Goal: Complete application form: Complete application form

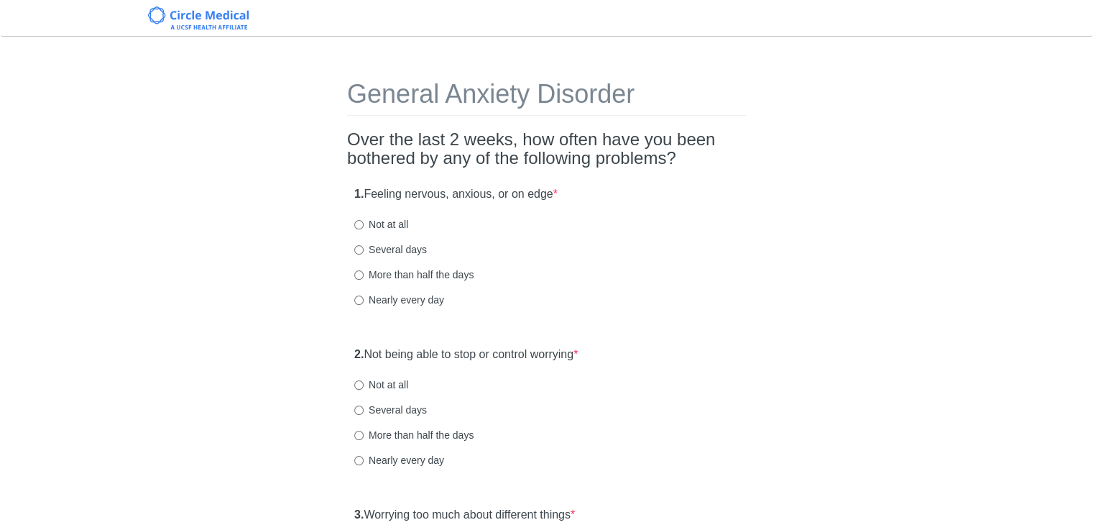
click at [377, 227] on label "Not at all" at bounding box center [381, 224] width 54 height 14
click at [364, 227] on input "Not at all" at bounding box center [358, 224] width 9 height 9
radio input "true"
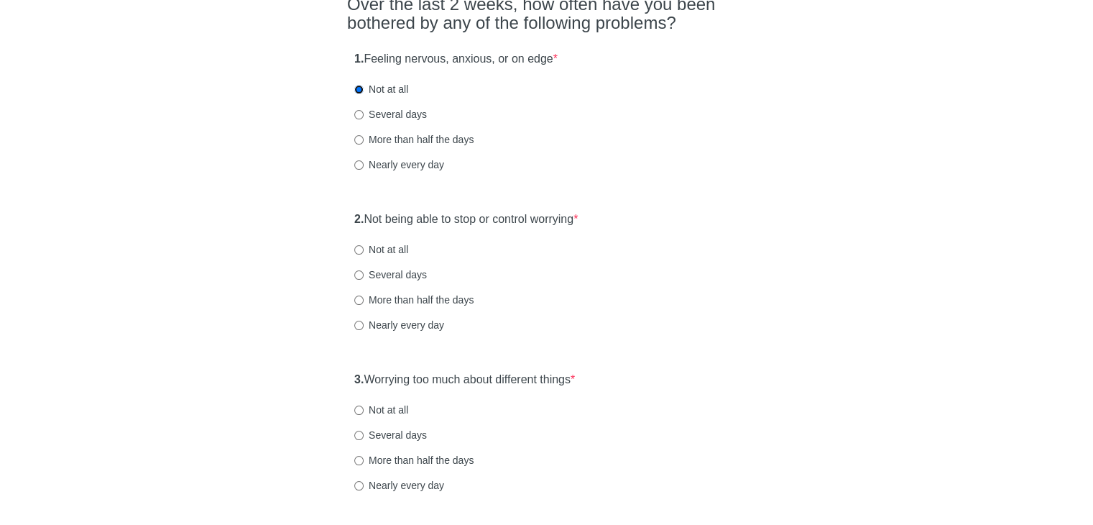
scroll to position [144, 0]
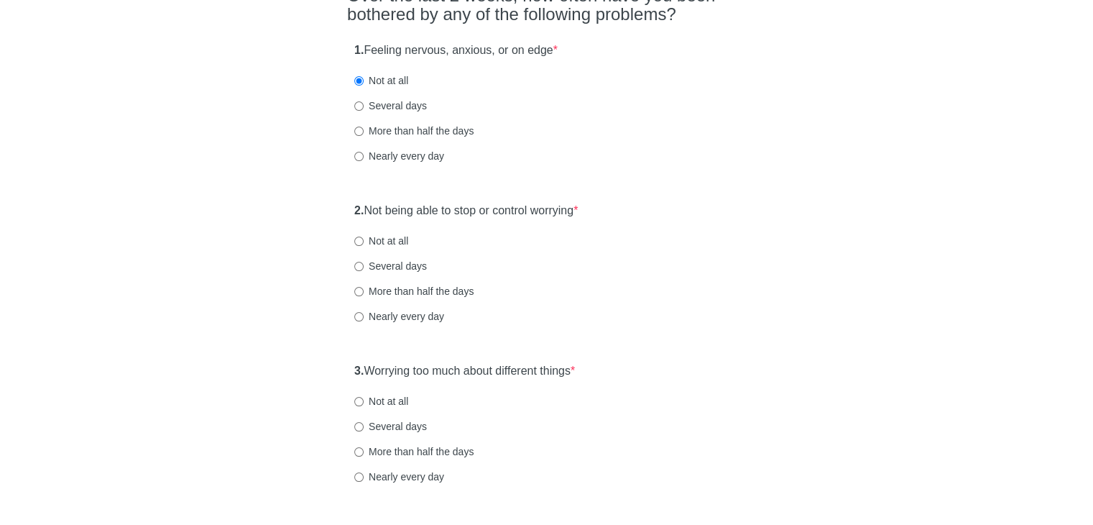
click at [405, 265] on label "Several days" at bounding box center [390, 266] width 73 height 14
click at [364, 265] on input "Several days" at bounding box center [358, 266] width 9 height 9
radio input "true"
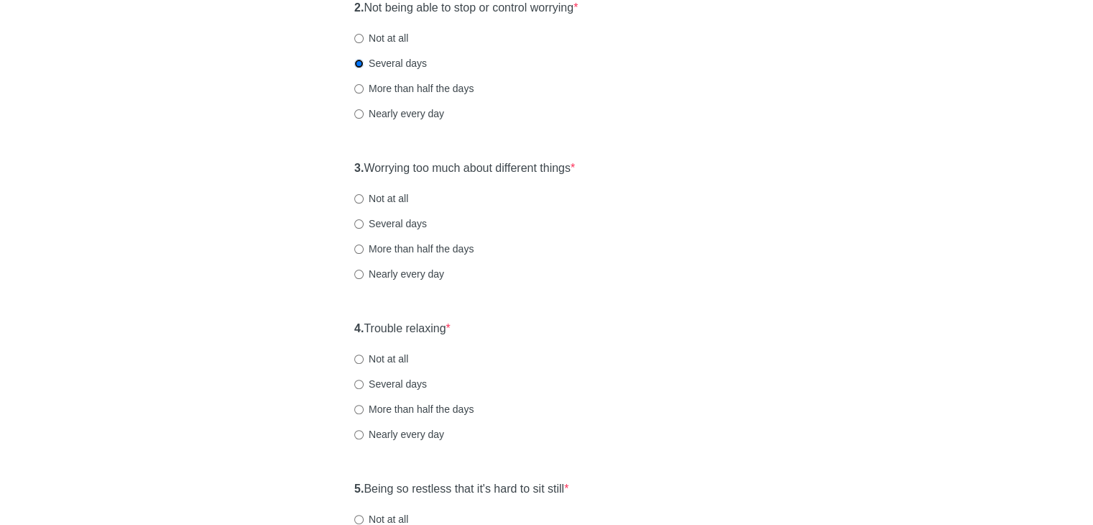
scroll to position [359, 0]
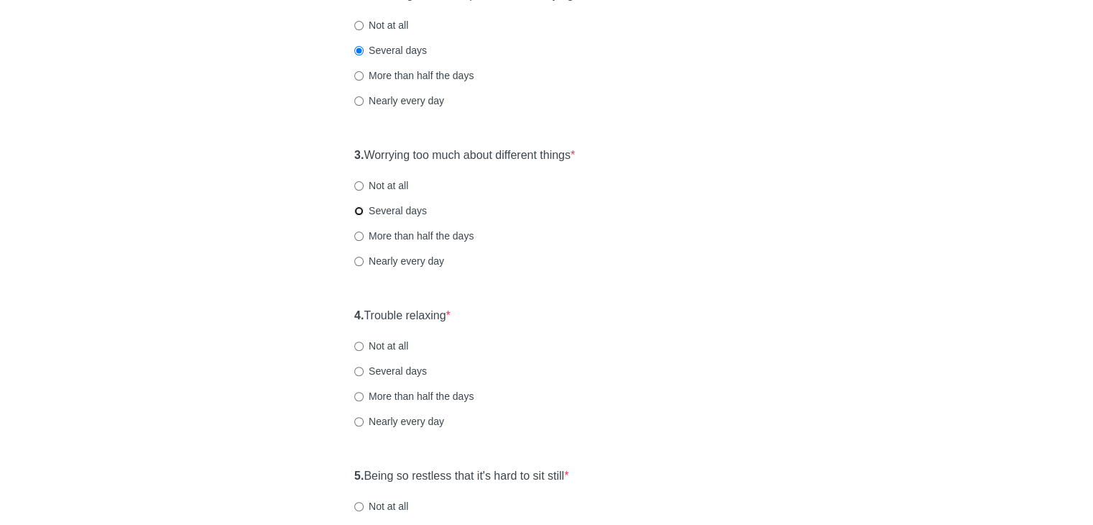
click at [361, 209] on input "Several days" at bounding box center [358, 210] width 9 height 9
radio input "true"
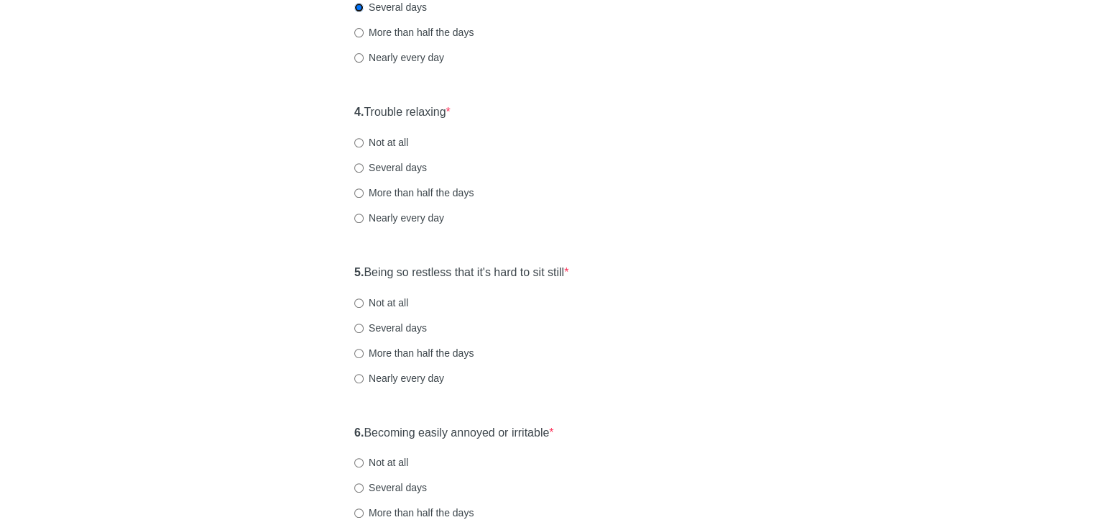
scroll to position [575, 0]
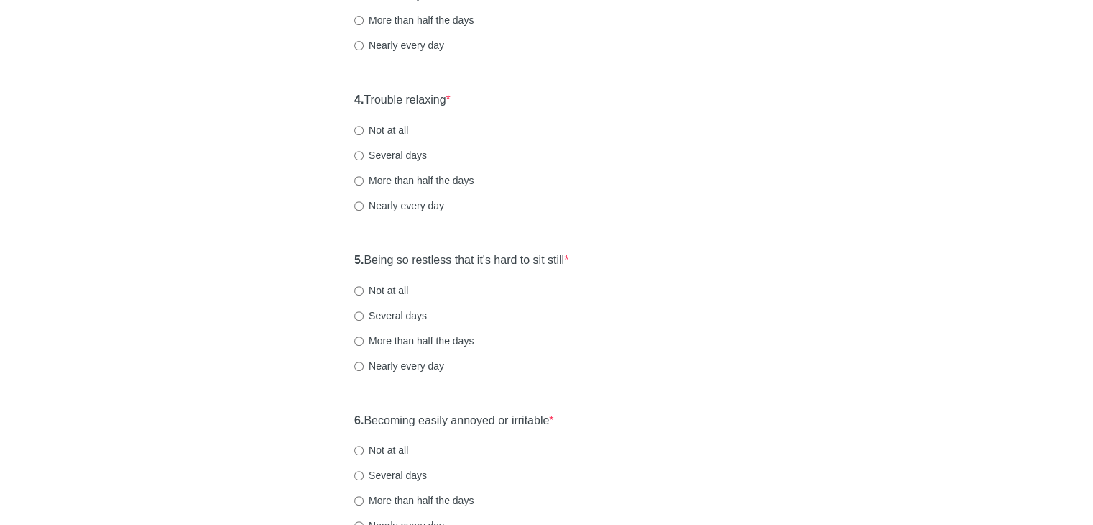
click at [383, 126] on label "Not at all" at bounding box center [381, 130] width 54 height 14
click at [364, 126] on input "Not at all" at bounding box center [358, 130] width 9 height 9
radio input "true"
click at [354, 317] on input "Several days" at bounding box center [358, 315] width 9 height 9
radio input "true"
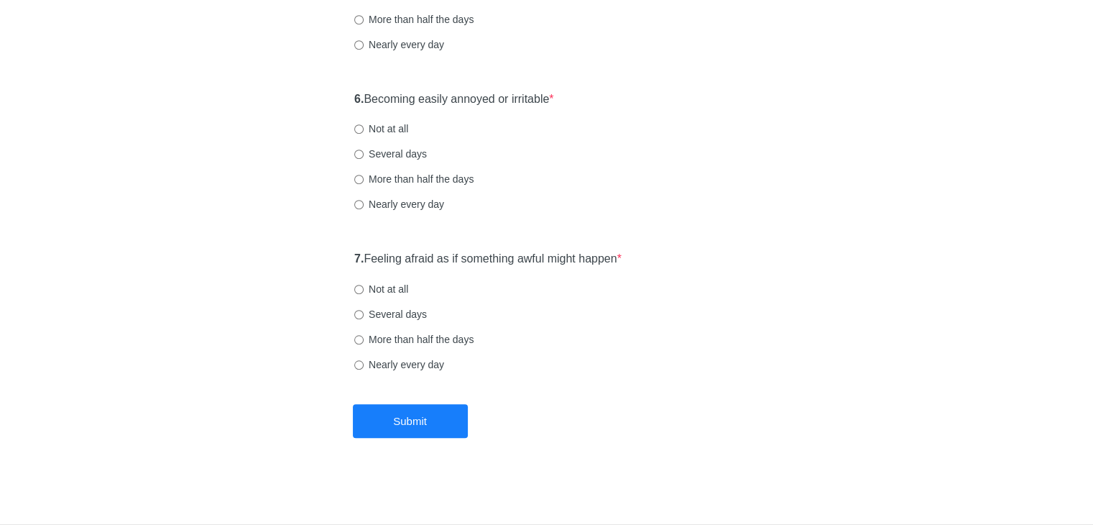
scroll to position [824, 0]
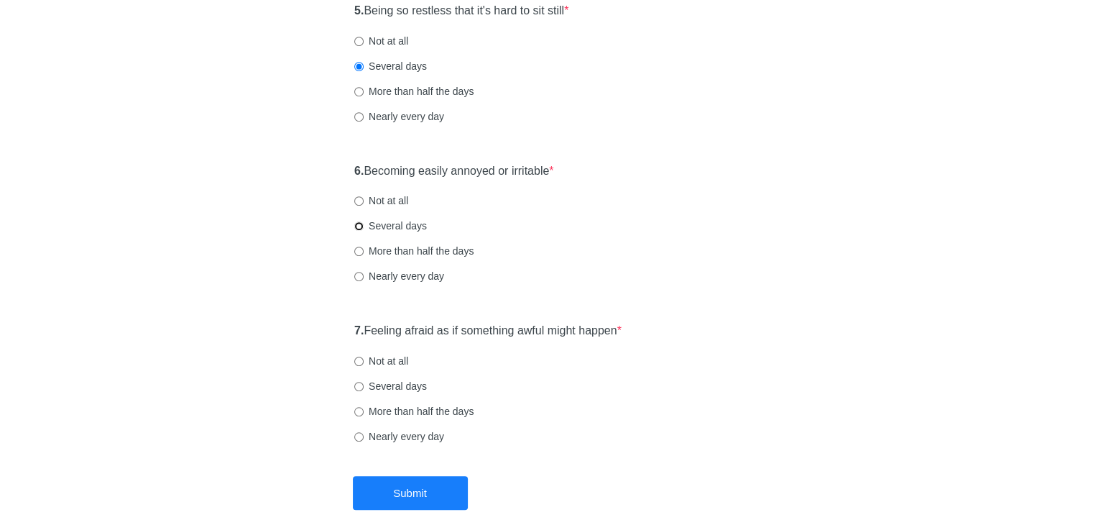
click at [362, 223] on input "Several days" at bounding box center [358, 225] width 9 height 9
radio input "true"
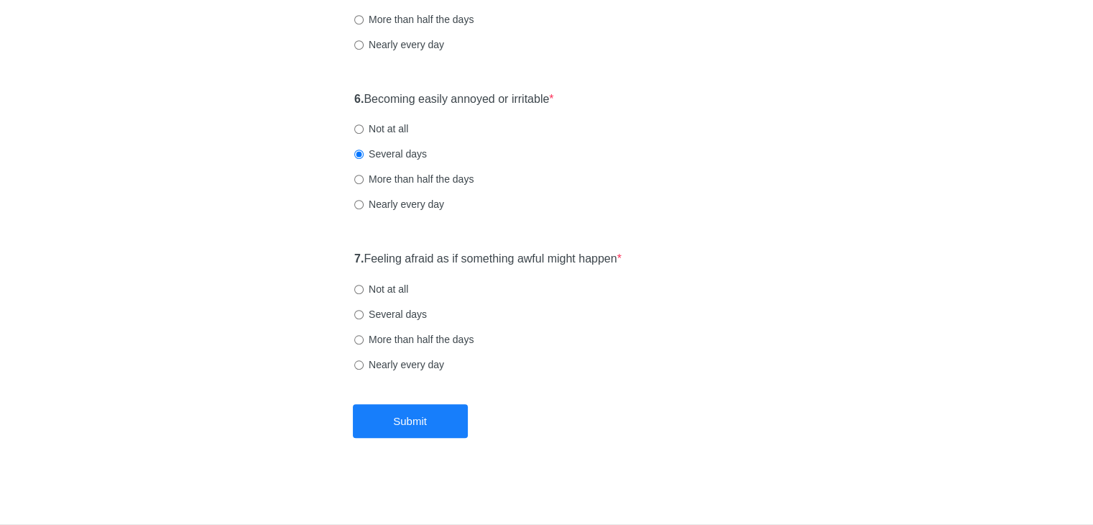
click at [364, 285] on label "Not at all" at bounding box center [381, 289] width 54 height 14
click at [364, 285] on input "Not at all" at bounding box center [358, 289] width 9 height 9
radio input "true"
click at [412, 426] on button "Submit" at bounding box center [410, 421] width 115 height 34
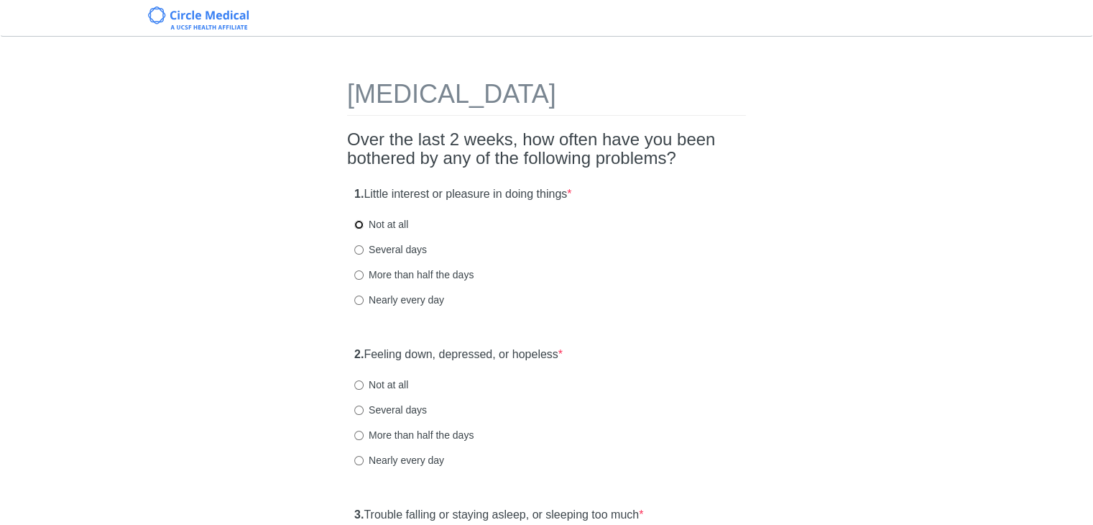
click at [359, 224] on input "Not at all" at bounding box center [358, 224] width 9 height 9
radio input "true"
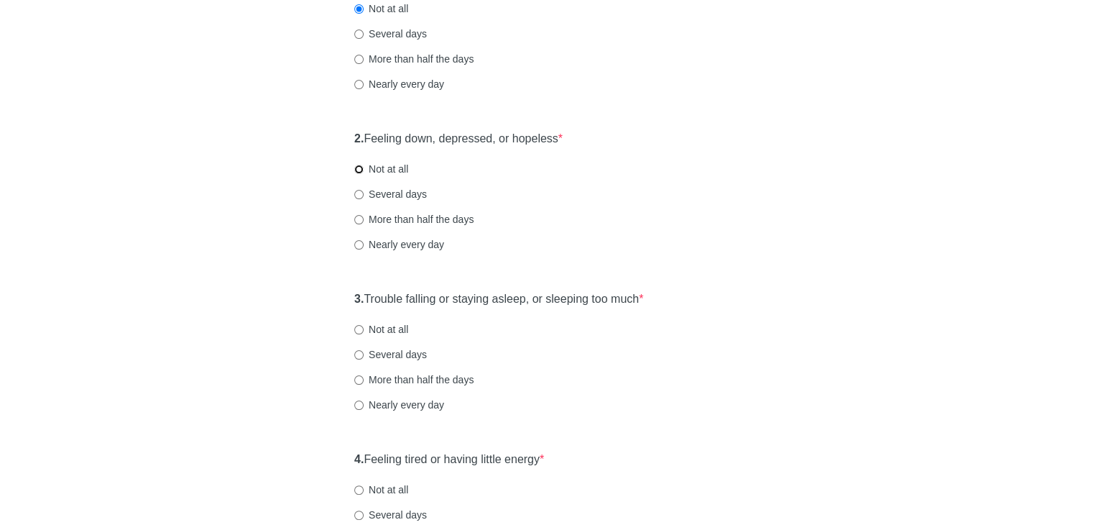
click at [357, 167] on input "Not at all" at bounding box center [358, 169] width 9 height 9
radio input "true"
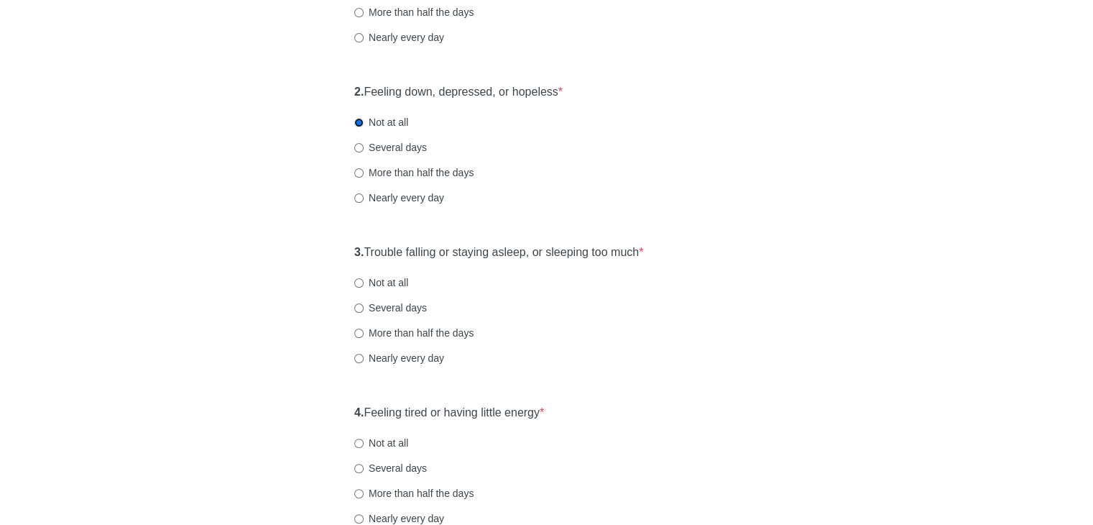
scroll to position [288, 0]
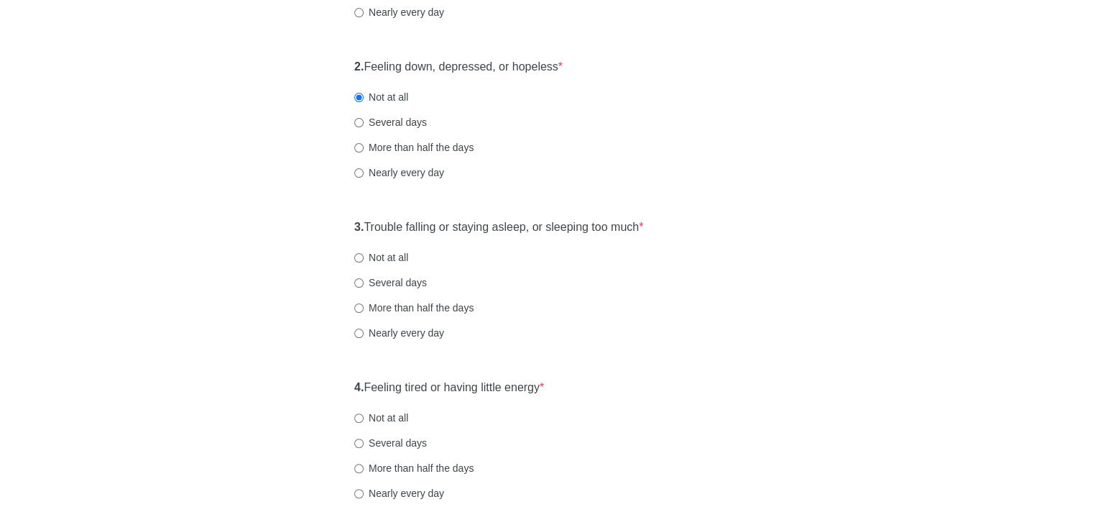
click at [371, 282] on label "Several days" at bounding box center [390, 282] width 73 height 14
click at [364, 282] on input "Several days" at bounding box center [358, 282] width 9 height 9
radio input "true"
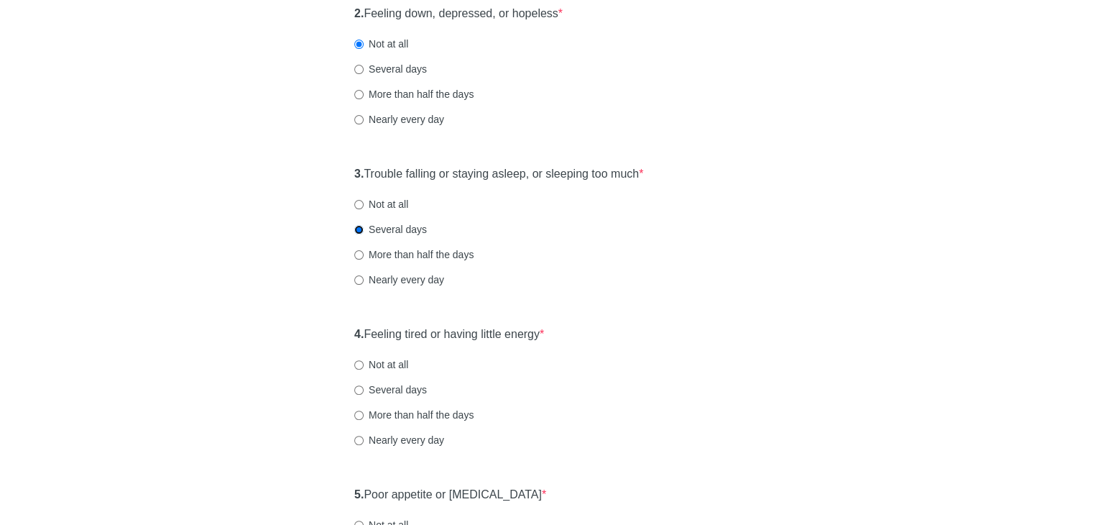
scroll to position [431, 0]
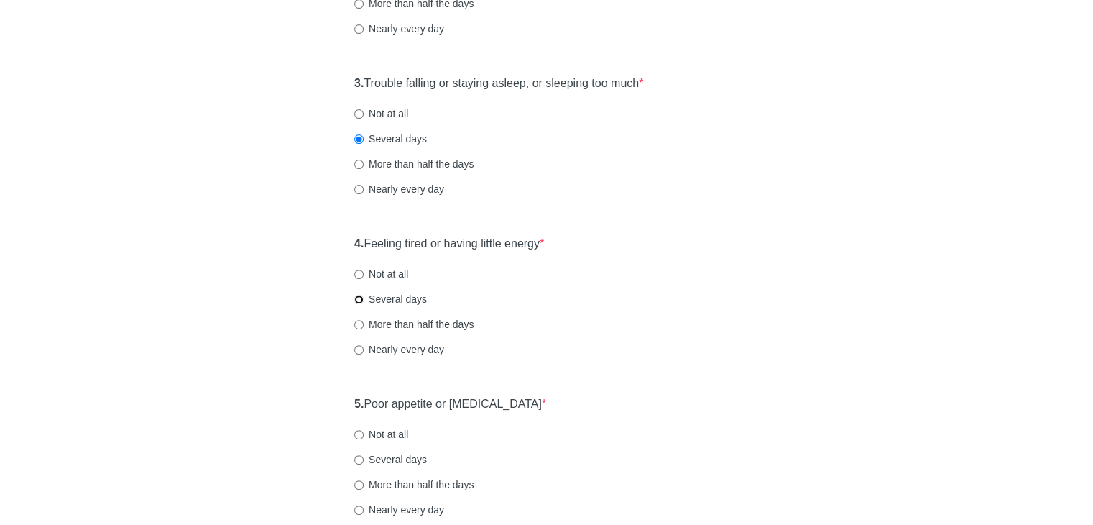
click at [359, 300] on input "Several days" at bounding box center [358, 299] width 9 height 9
radio input "true"
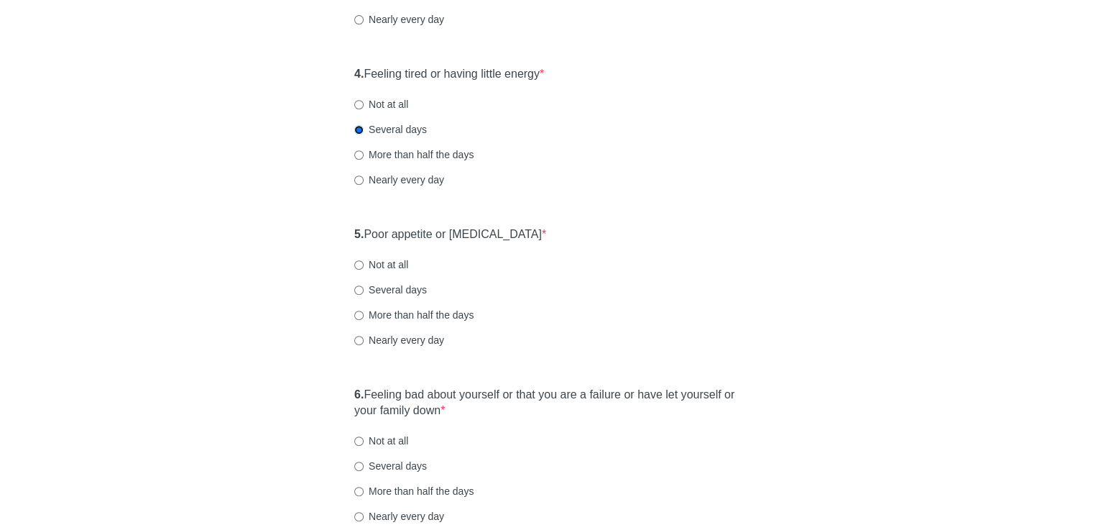
scroll to position [647, 0]
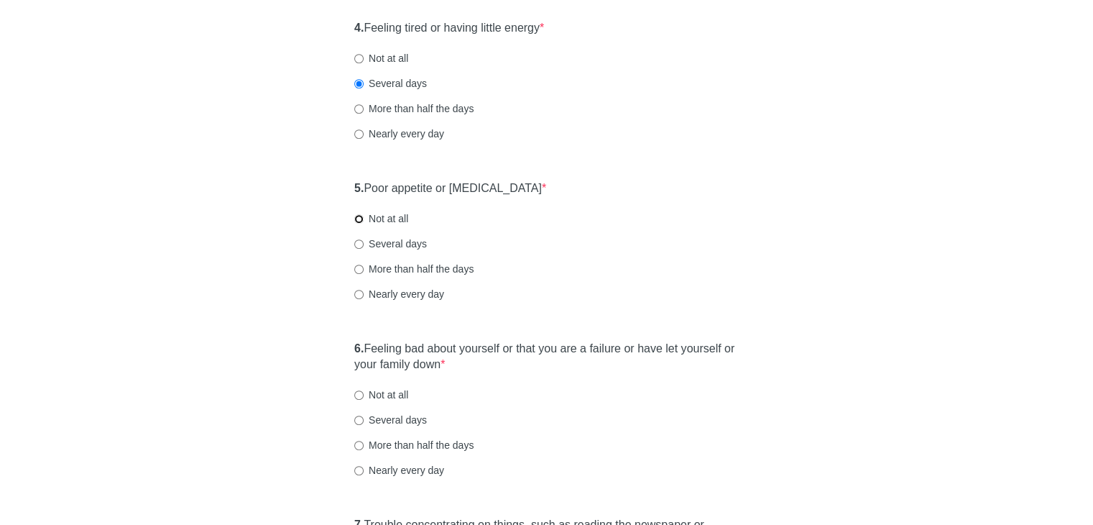
click at [357, 220] on input "Not at all" at bounding box center [358, 218] width 9 height 9
radio input "true"
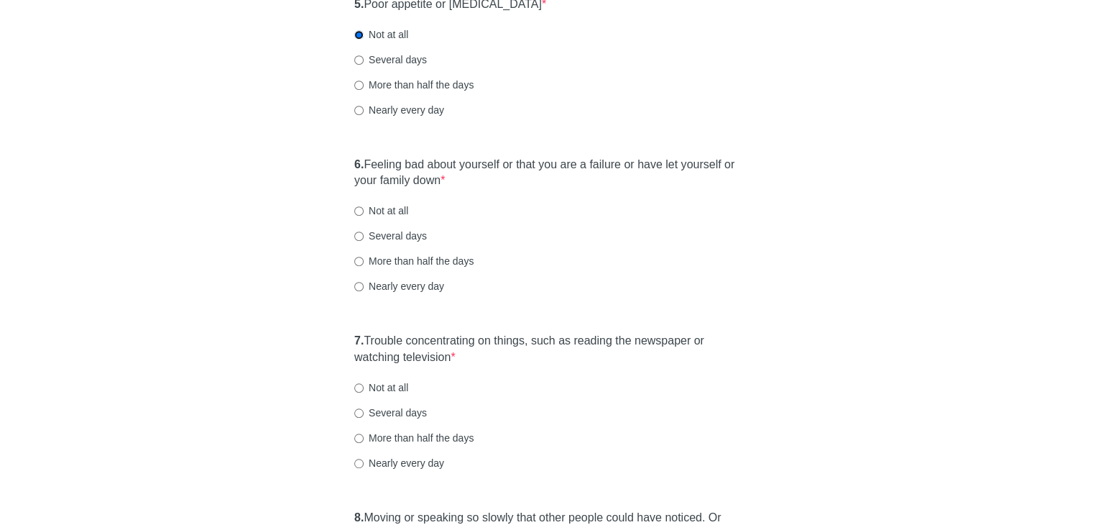
scroll to position [863, 0]
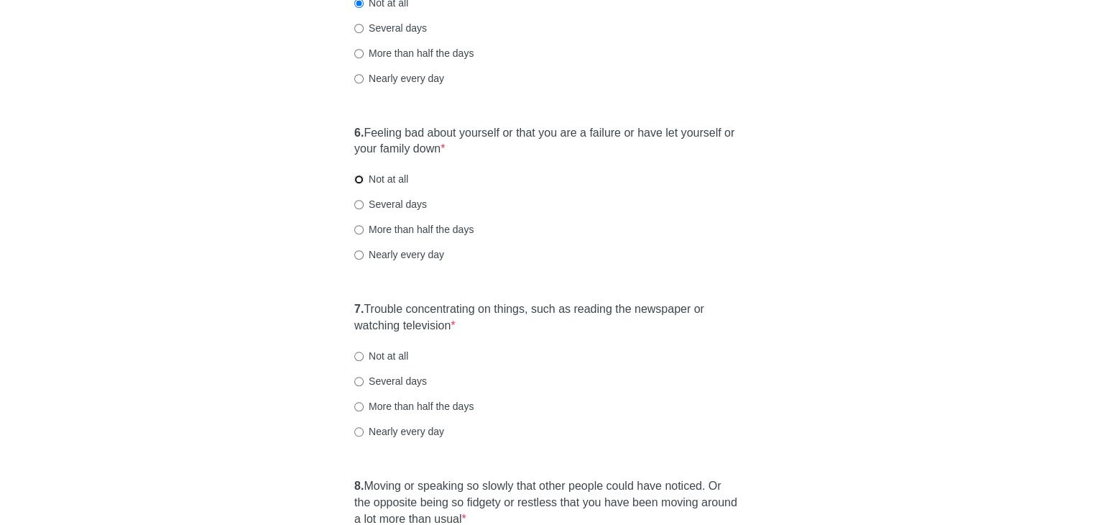
click at [359, 175] on input "Not at all" at bounding box center [358, 179] width 9 height 9
radio input "true"
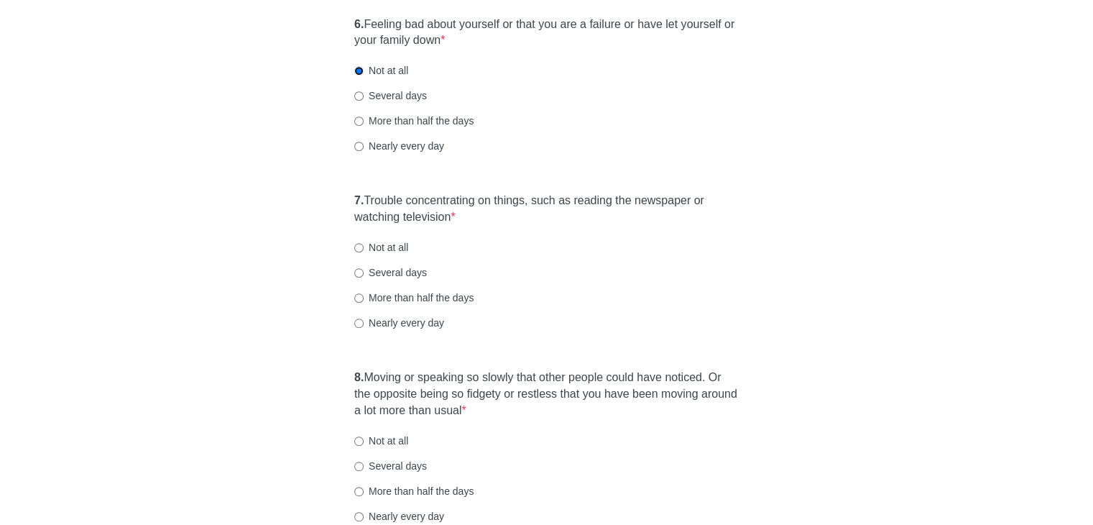
scroll to position [1006, 0]
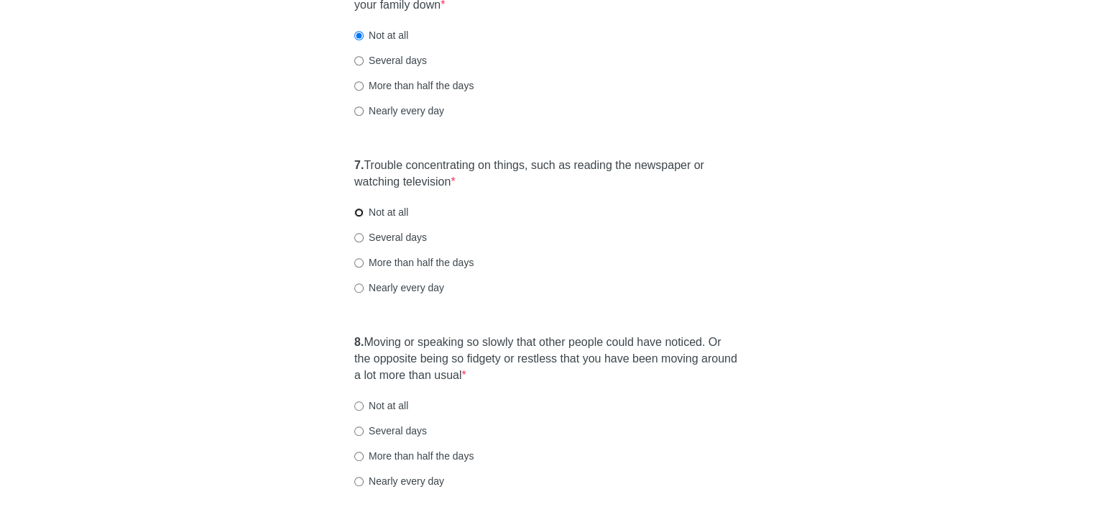
click at [359, 209] on input "Not at all" at bounding box center [358, 212] width 9 height 9
radio input "true"
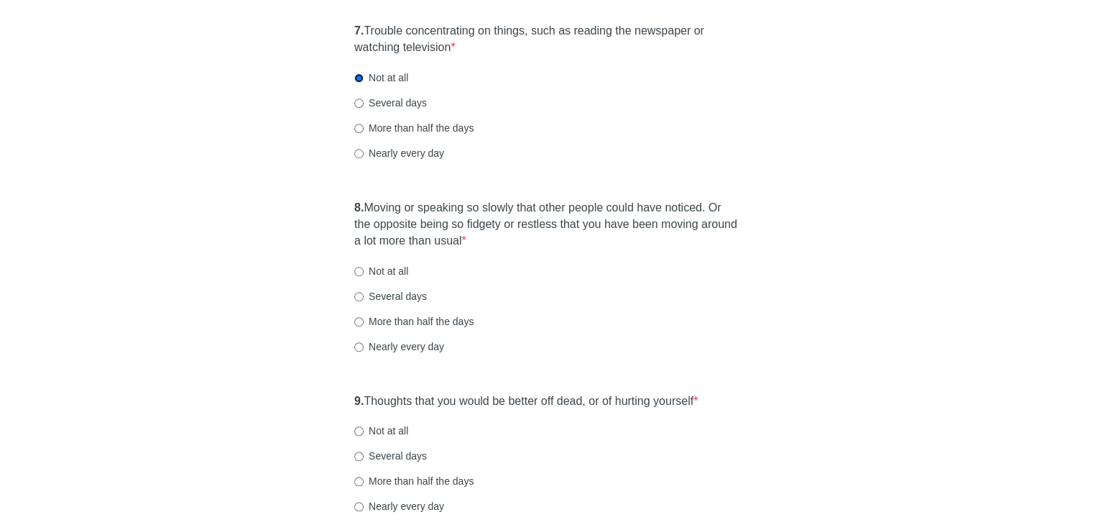
scroll to position [1150, 0]
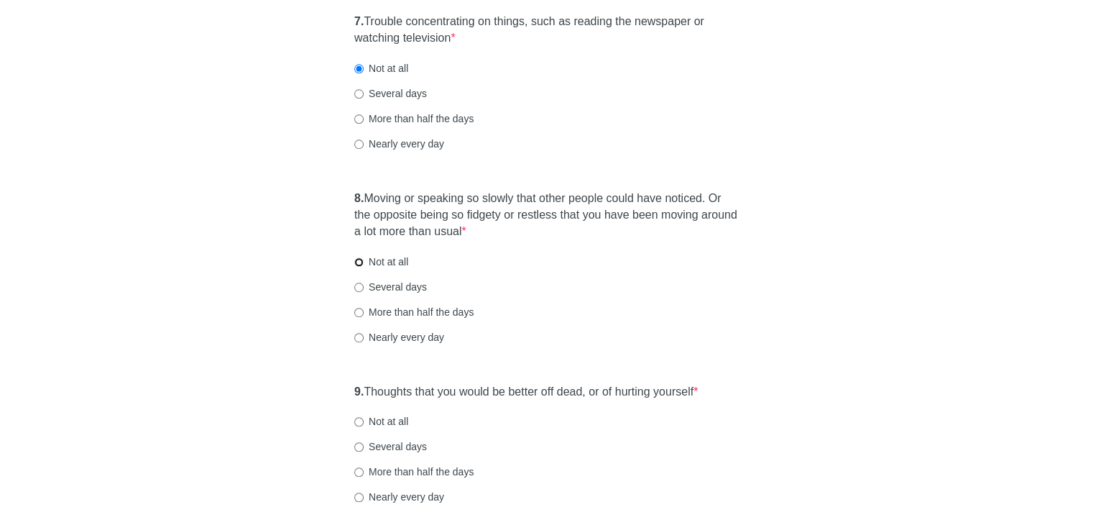
click at [357, 261] on input "Not at all" at bounding box center [358, 261] width 9 height 9
radio input "true"
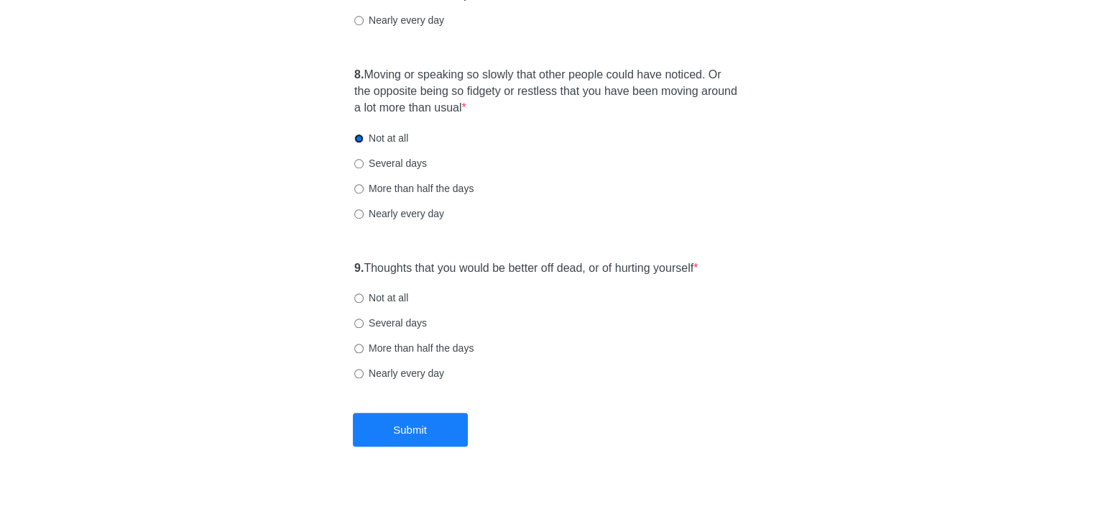
scroll to position [1282, 0]
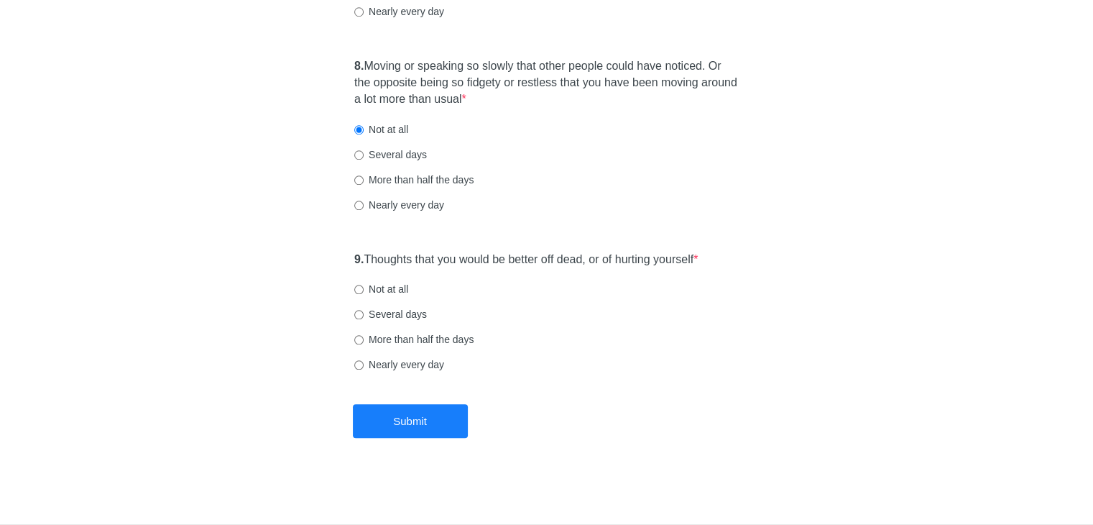
click at [368, 290] on label "Not at all" at bounding box center [381, 289] width 54 height 14
click at [364, 290] on input "Not at all" at bounding box center [358, 289] width 9 height 9
radio input "true"
click at [400, 420] on button "Submit" at bounding box center [410, 421] width 115 height 34
